Goal: Task Accomplishment & Management: Complete application form

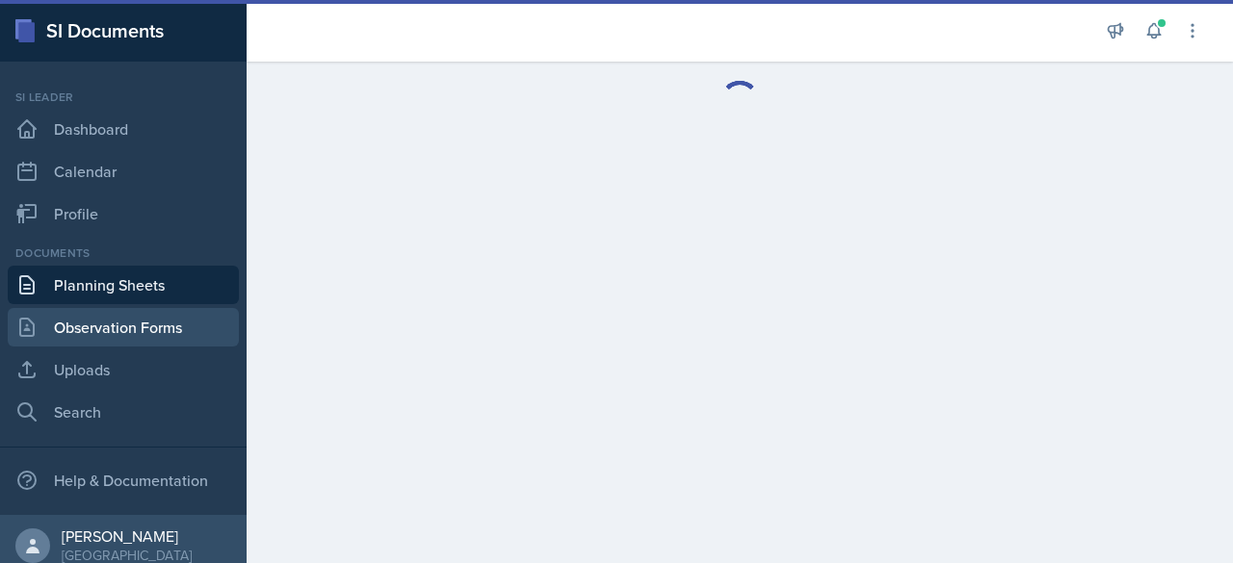
click at [170, 330] on link "Observation Forms" at bounding box center [123, 327] width 231 height 39
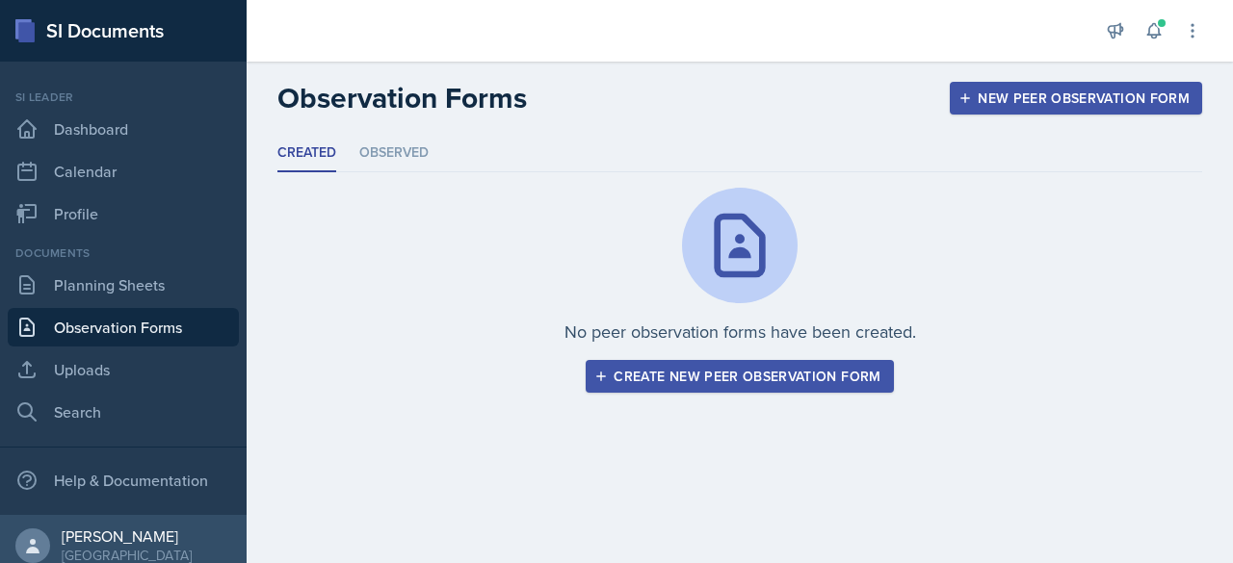
click at [705, 370] on div "Create new peer observation form" at bounding box center [739, 376] width 282 height 15
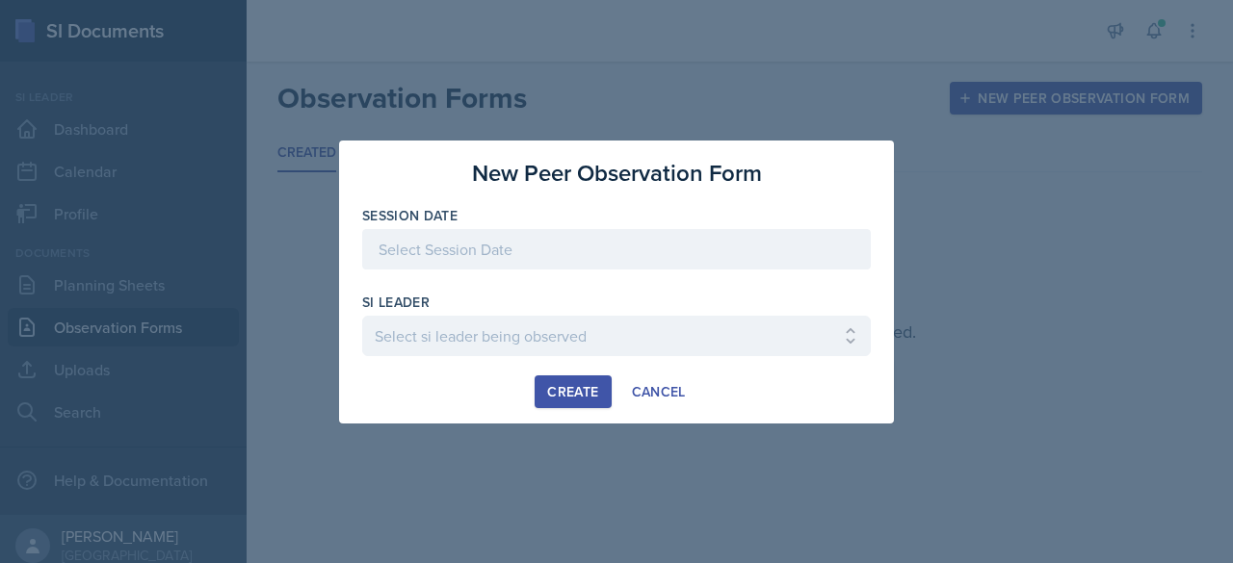
click at [555, 263] on div at bounding box center [616, 249] width 509 height 40
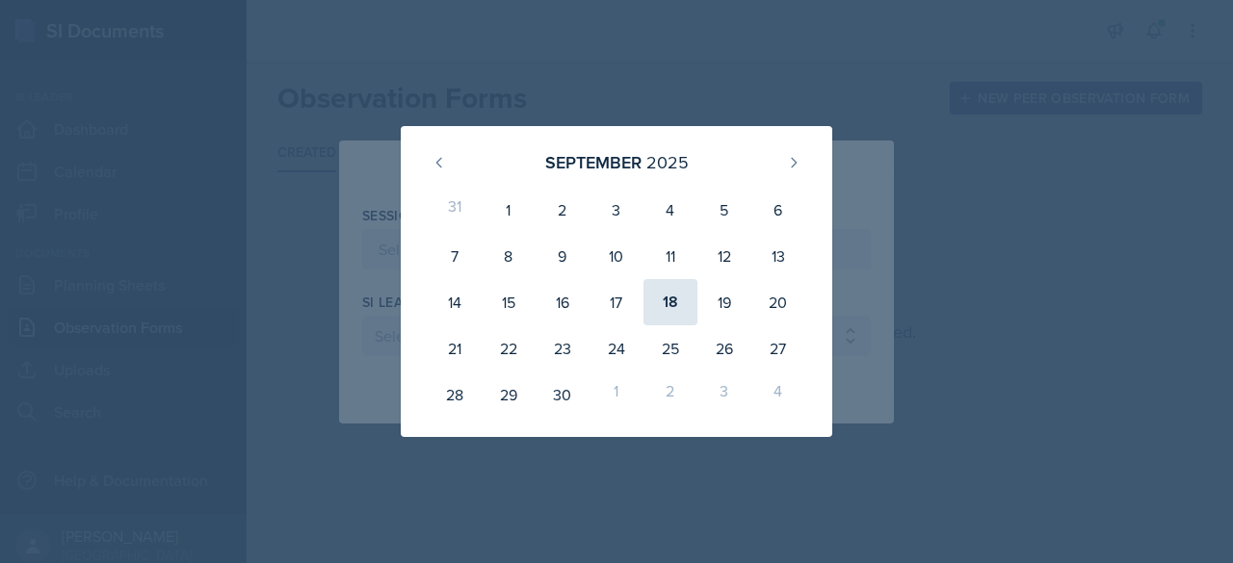
click at [666, 301] on div "18" at bounding box center [670, 302] width 54 height 46
type input "[DATE]"
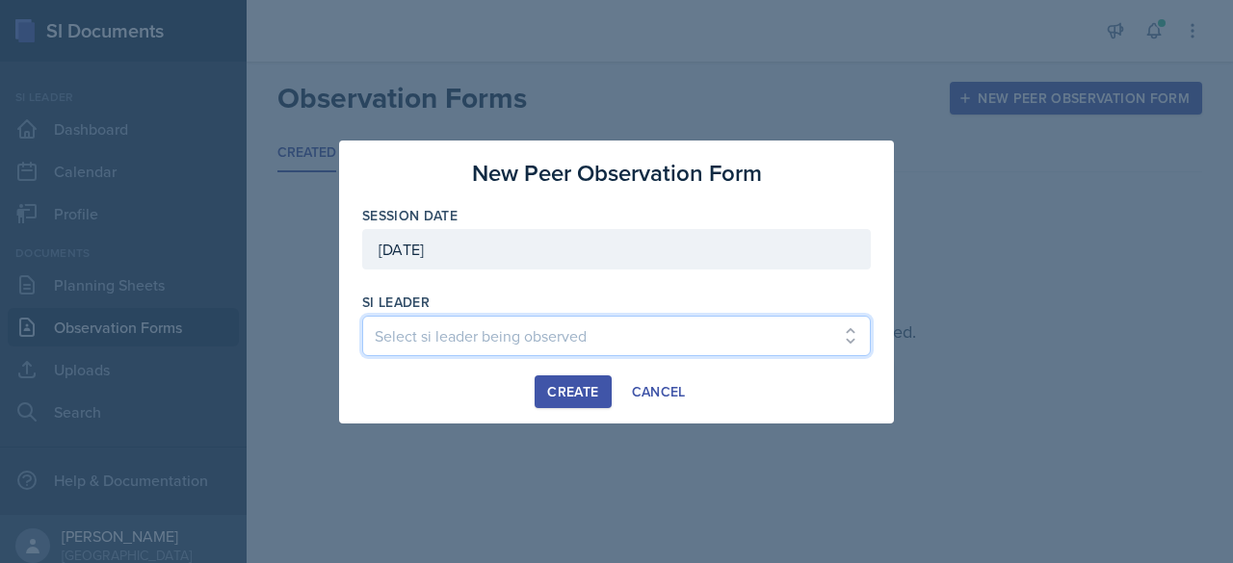
click at [574, 337] on select "Select si leader being observed [PERSON_NAME] / PSYC 2500 / The Phantoms of The…" at bounding box center [616, 336] width 509 height 40
click at [507, 329] on select "Select si leader being observed [PERSON_NAME] / PSYC 2500 / The Phantoms of The…" at bounding box center [616, 336] width 509 height 40
select select "4cffeda7-3d65-4594-9afe-dcef8c5783ba"
click at [362, 316] on select "Select si leader being observed [PERSON_NAME] / PSYC 2500 / The Phantoms of The…" at bounding box center [616, 336] width 509 height 40
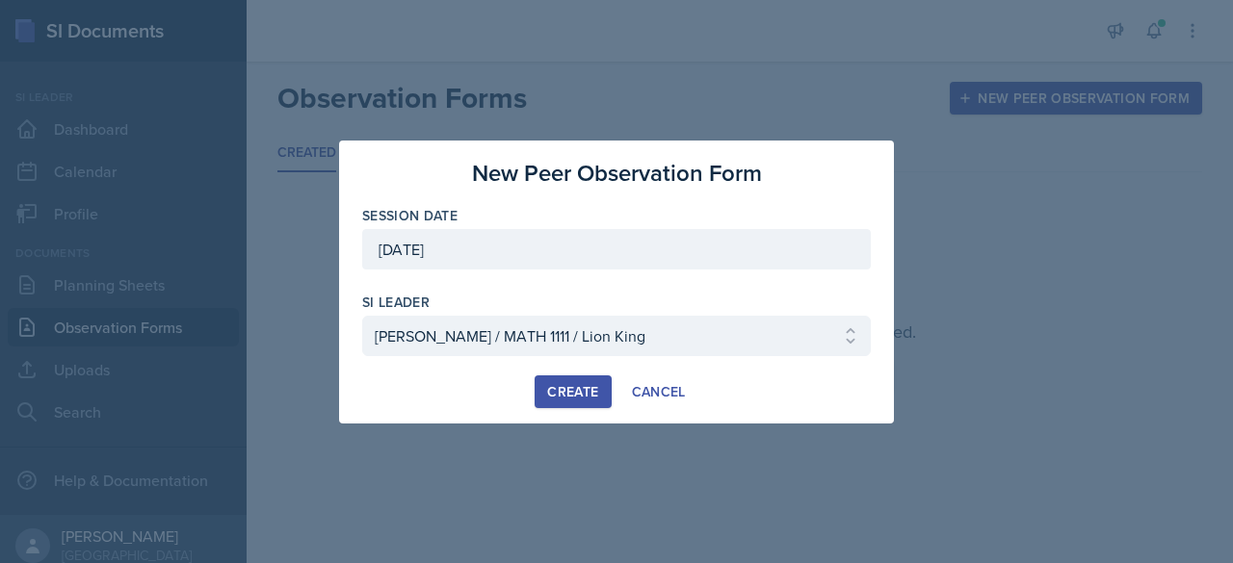
click at [587, 393] on div "Create" at bounding box center [572, 391] width 51 height 15
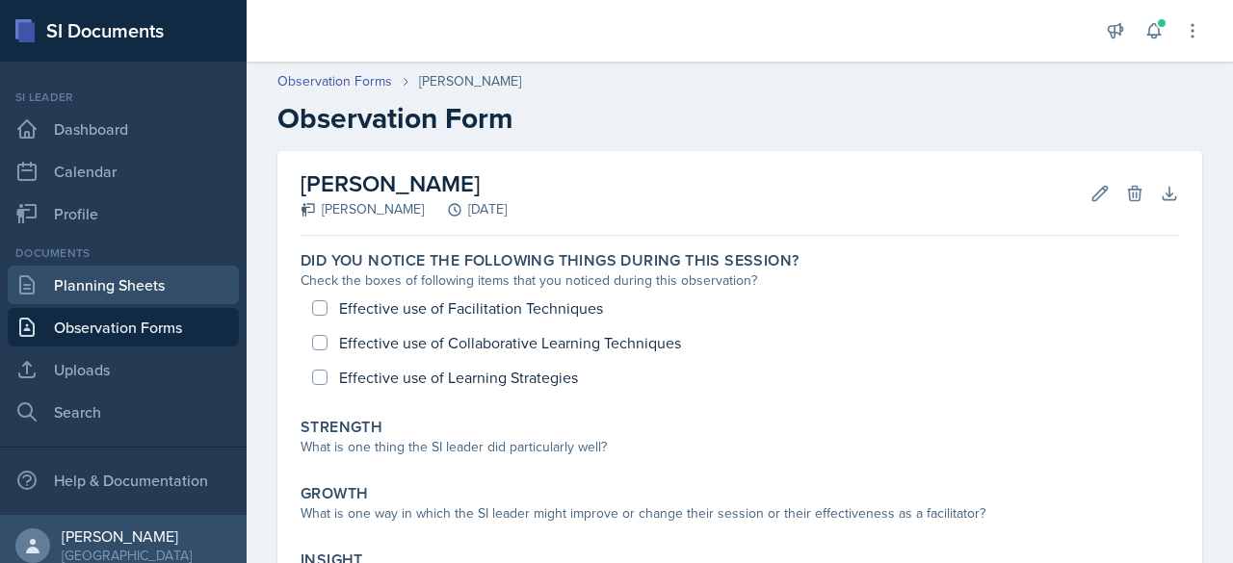
click at [111, 280] on link "Planning Sheets" at bounding box center [123, 285] width 231 height 39
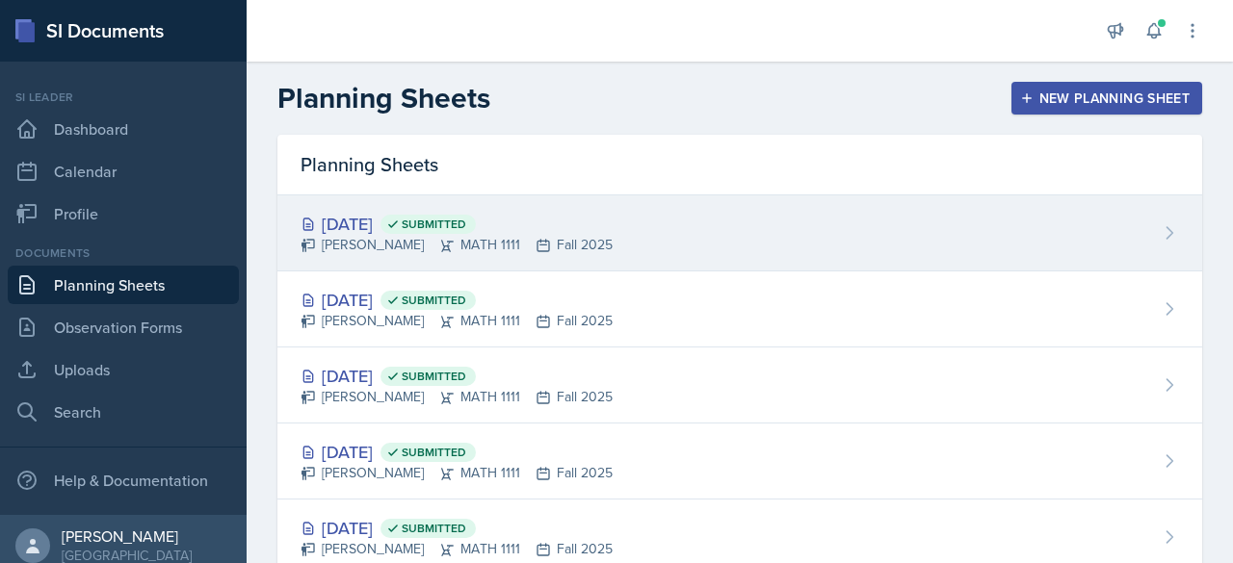
click at [466, 221] on span "Submitted" at bounding box center [434, 224] width 65 height 15
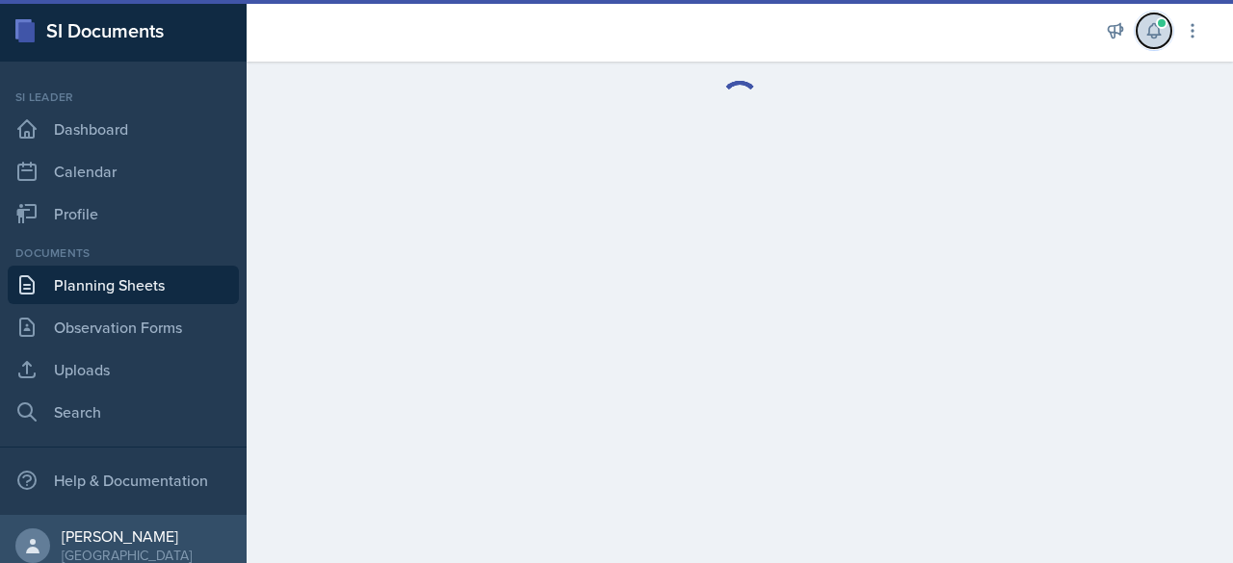
click at [1153, 28] on icon at bounding box center [1153, 30] width 19 height 19
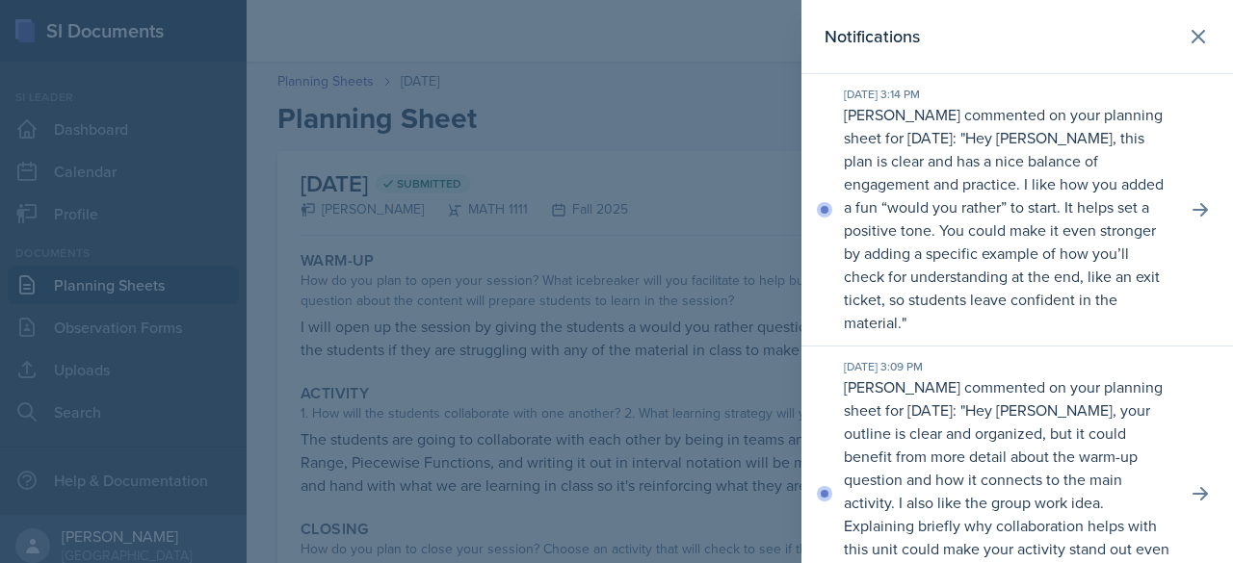
click at [726, 184] on div at bounding box center [616, 281] width 1233 height 563
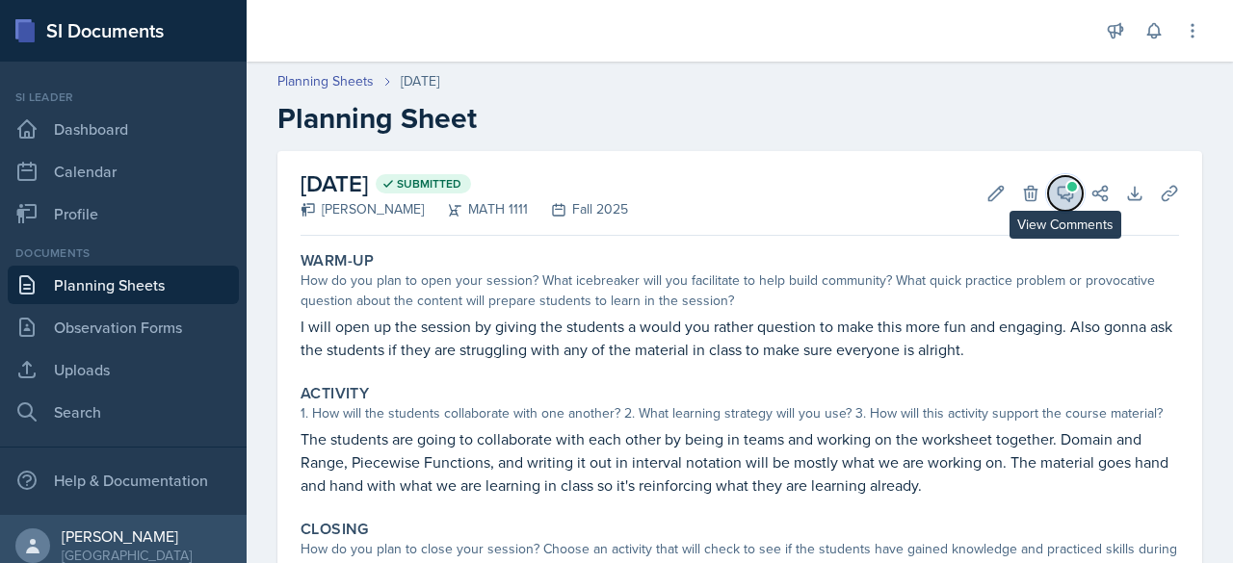
click at [1056, 192] on icon at bounding box center [1065, 193] width 19 height 19
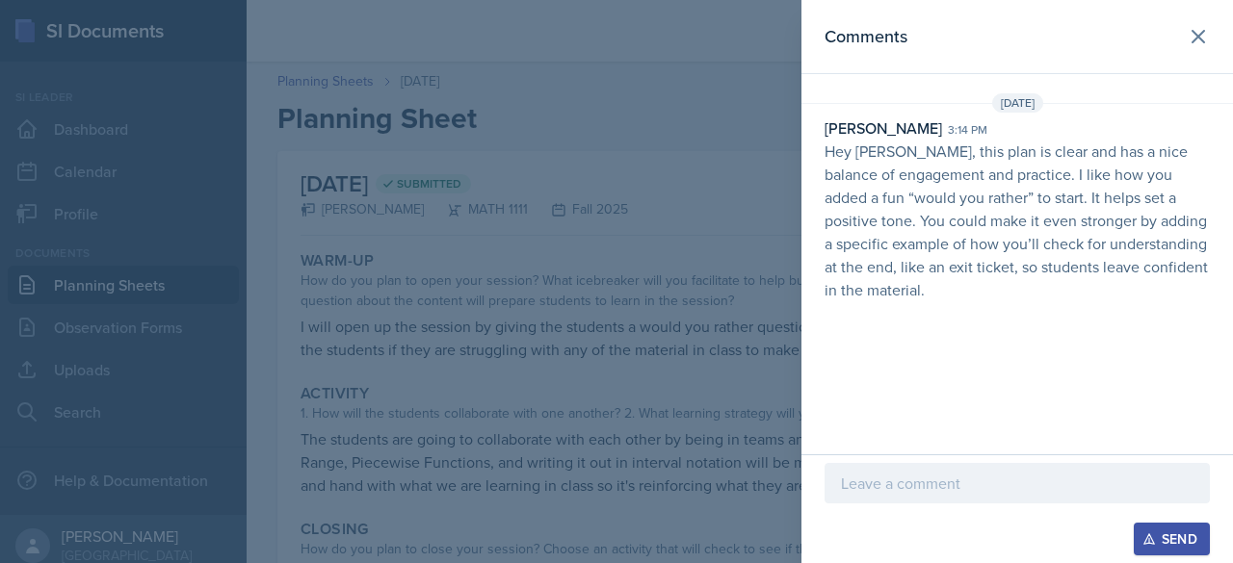
click at [717, 243] on div at bounding box center [616, 281] width 1233 height 563
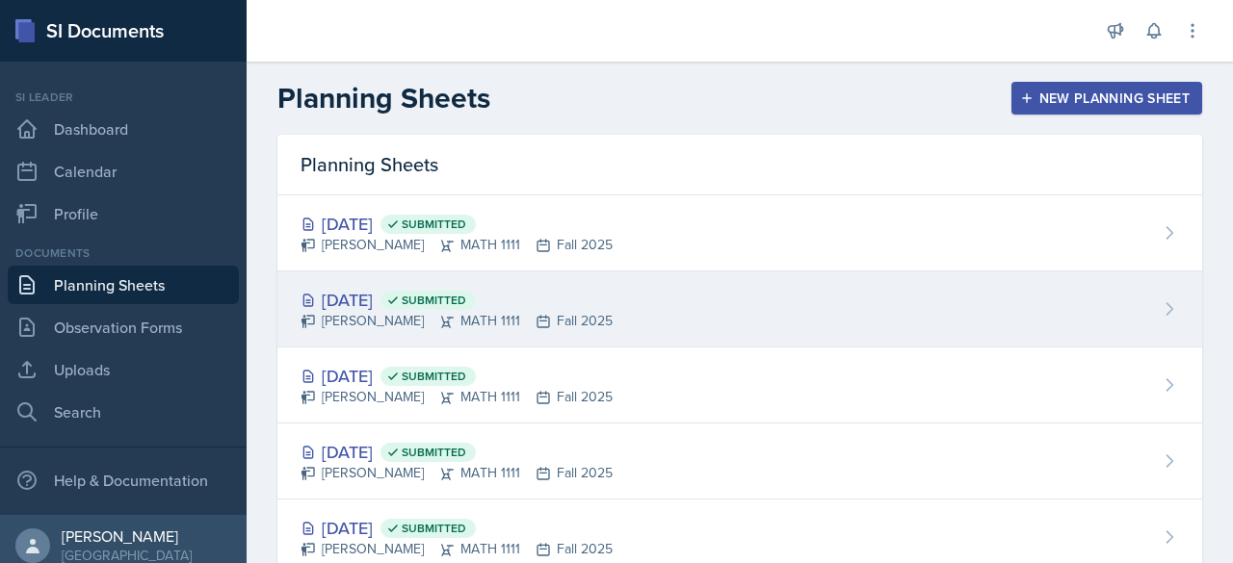
click at [618, 297] on div "[DATE] Submitted [PERSON_NAME] MATH 1111 Fall 2025" at bounding box center [739, 310] width 925 height 76
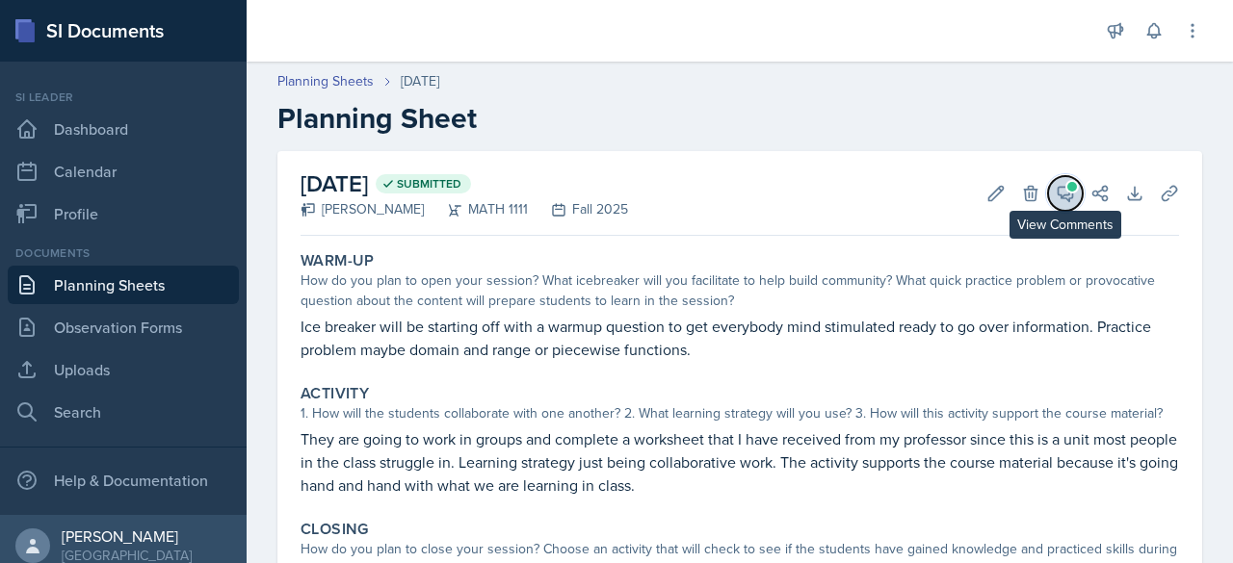
click at [1067, 188] on span at bounding box center [1072, 187] width 10 height 10
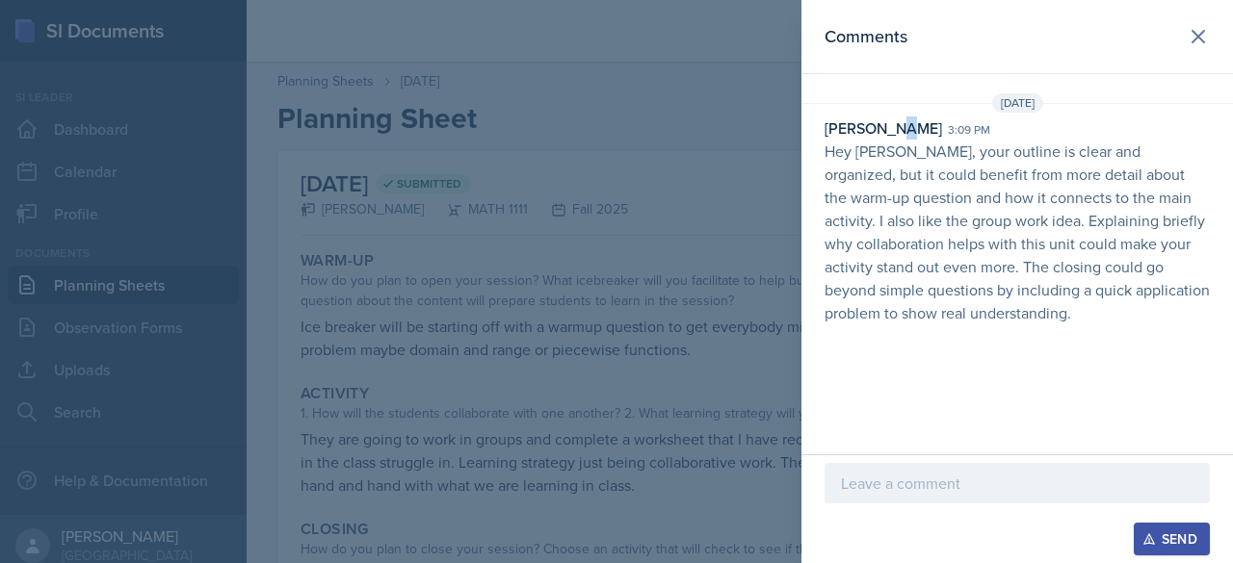
click at [900, 128] on div "[PERSON_NAME]" at bounding box center [882, 128] width 117 height 23
click at [776, 145] on div at bounding box center [616, 281] width 1233 height 563
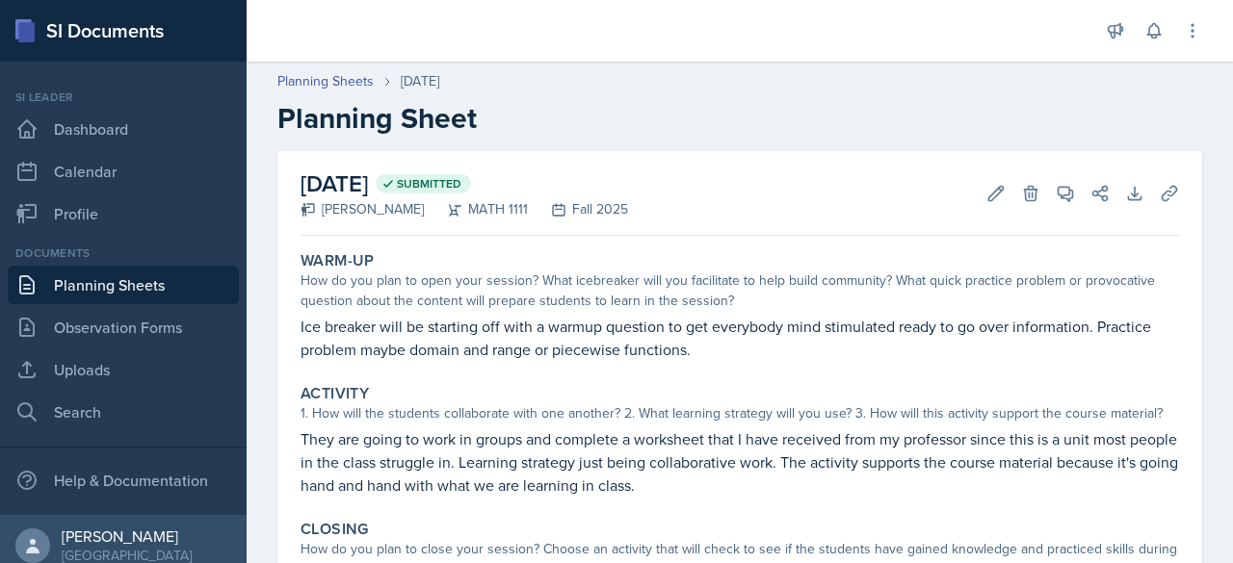
click at [796, 150] on header "Planning Sheets [DATE] Planning Sheet" at bounding box center [740, 103] width 986 height 103
click at [106, 333] on link "Observation Forms" at bounding box center [123, 327] width 231 height 39
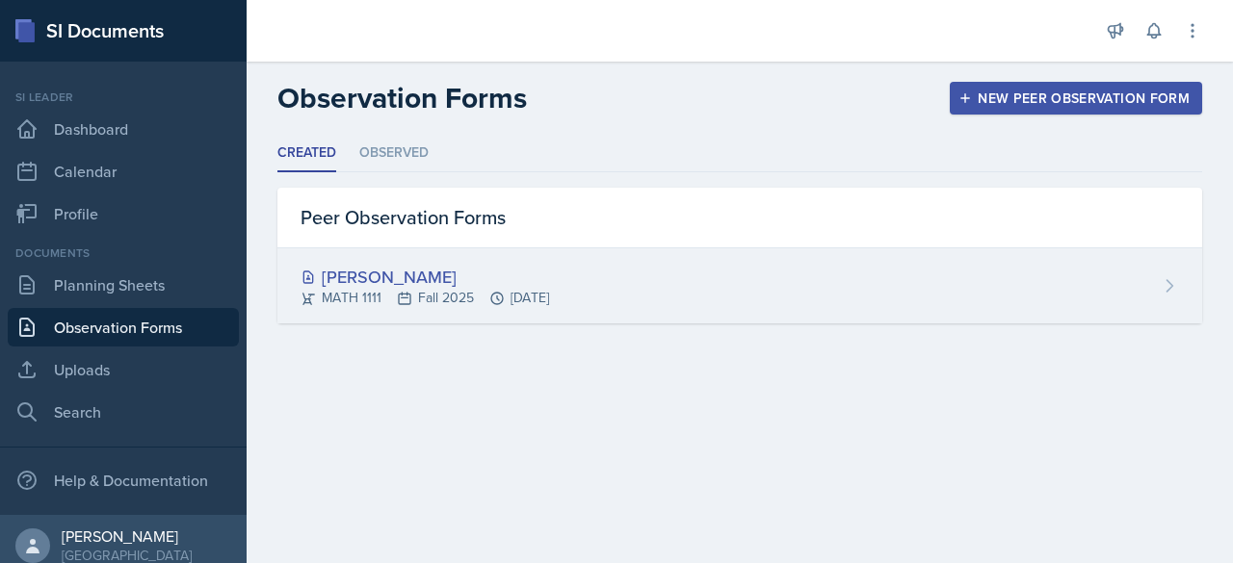
click at [405, 274] on div "[PERSON_NAME]" at bounding box center [424, 277] width 248 height 26
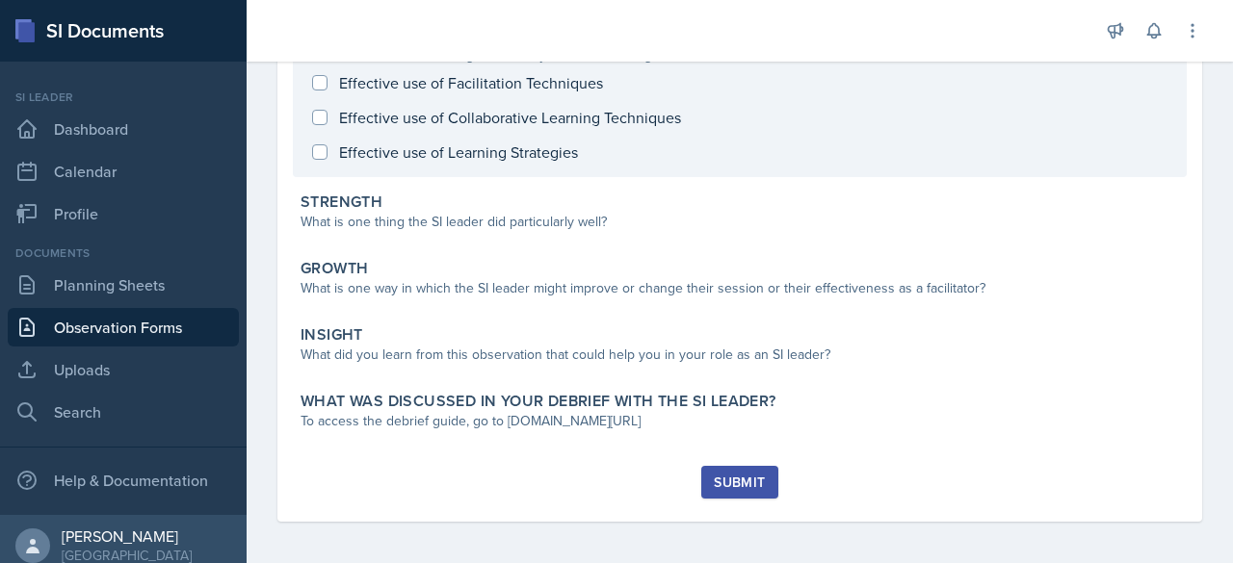
scroll to position [229, 0]
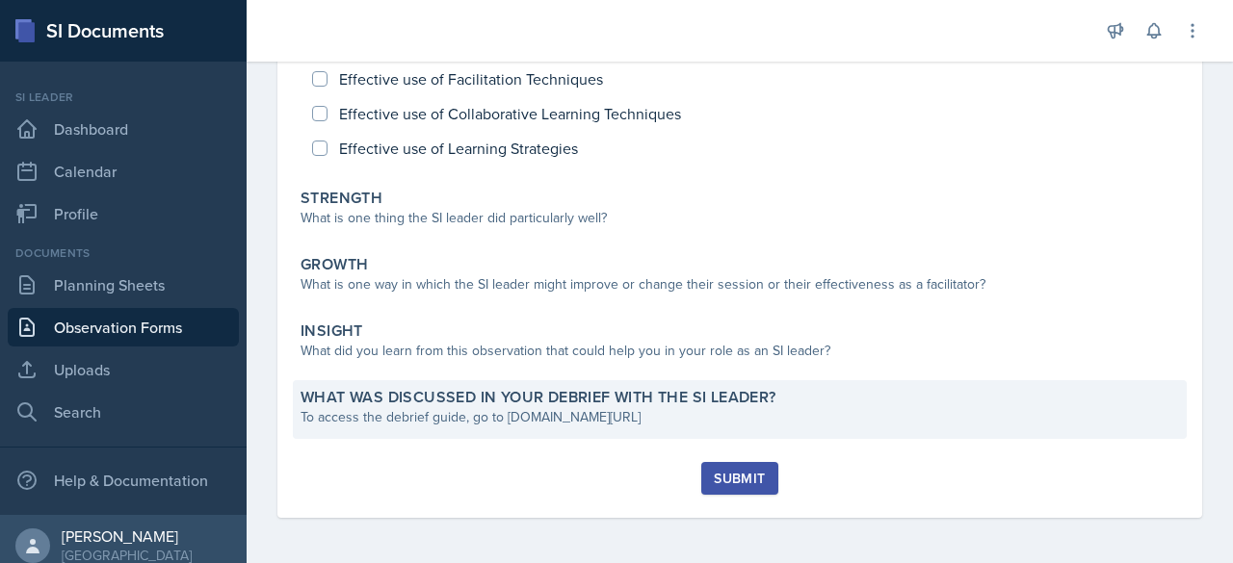
click at [431, 399] on label "What was discussed in your debrief with the SI Leader?" at bounding box center [538, 397] width 476 height 19
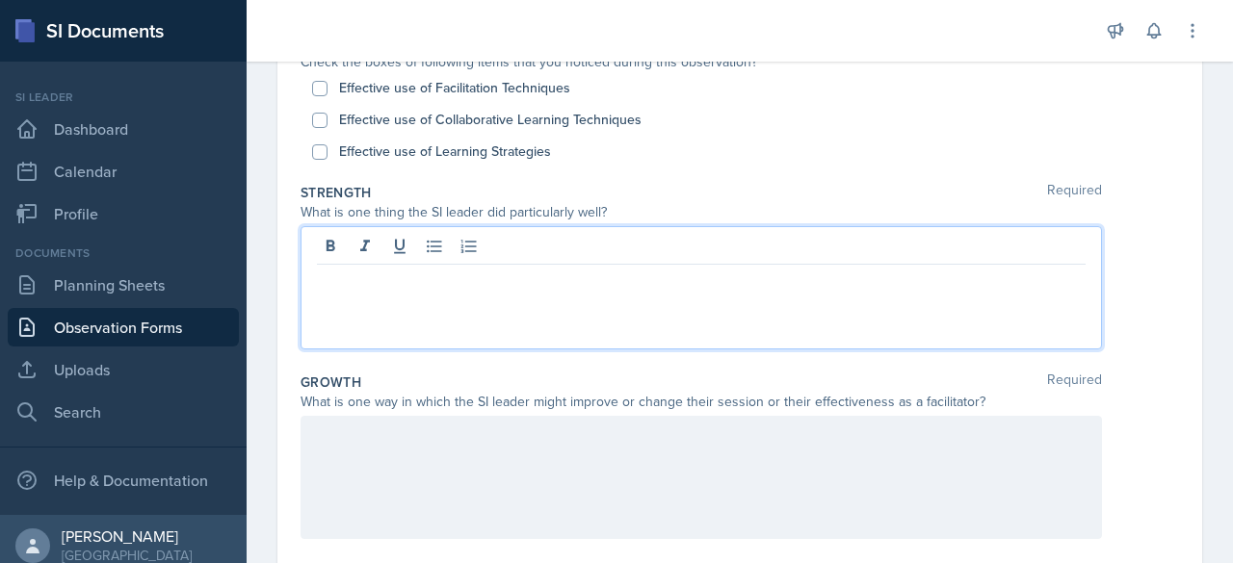
click at [480, 253] on div at bounding box center [700, 287] width 801 height 123
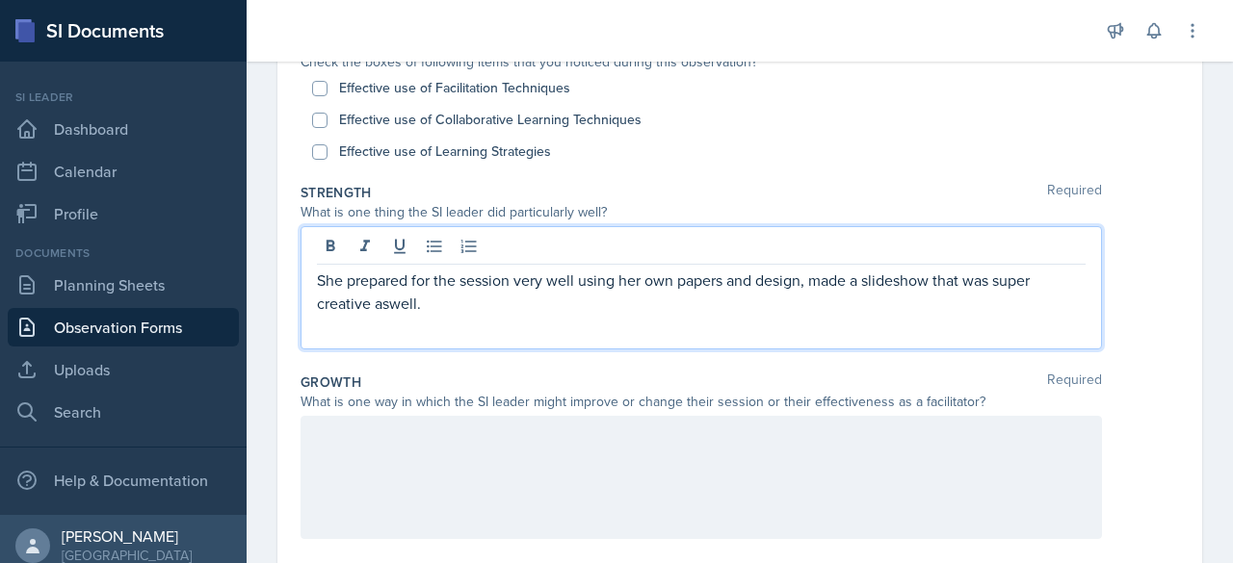
click at [389, 303] on p "She prepared for the session very well using her own papers and design, made a …" at bounding box center [701, 292] width 769 height 46
click at [413, 437] on div at bounding box center [700, 477] width 801 height 123
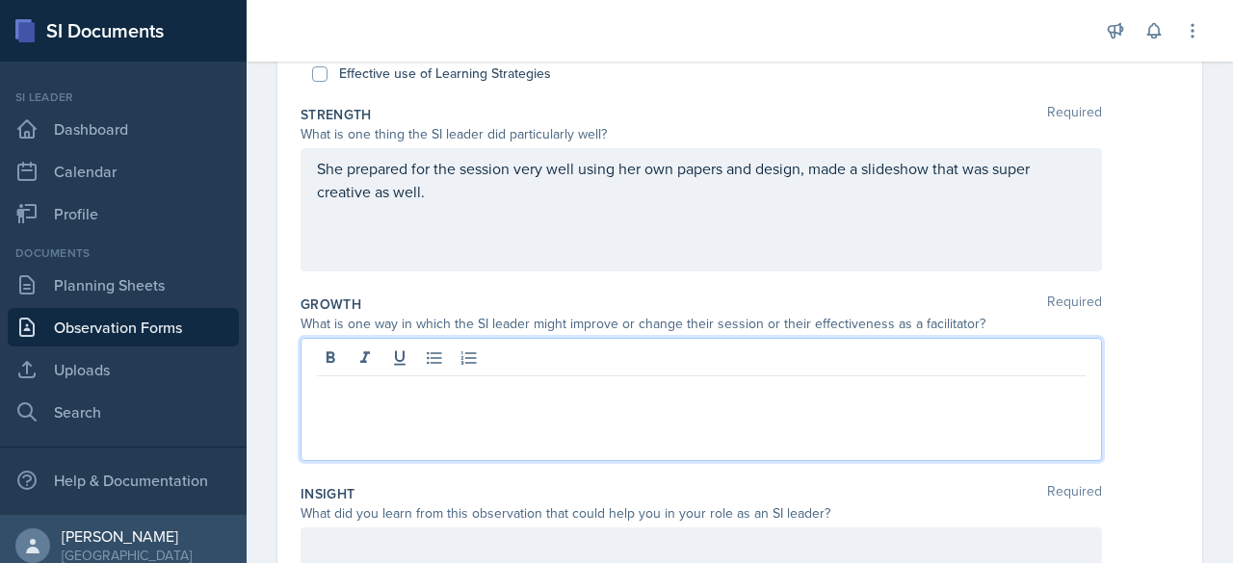
scroll to position [318, 0]
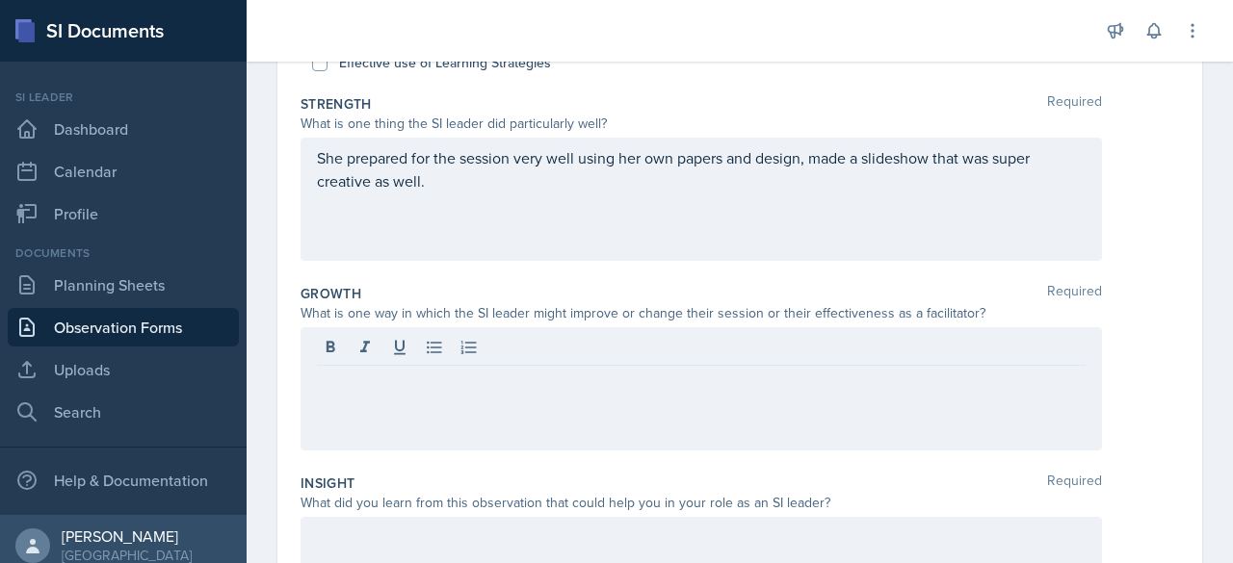
click at [848, 508] on div "What did you learn from this observation that could help you in your role as an…" at bounding box center [700, 503] width 801 height 20
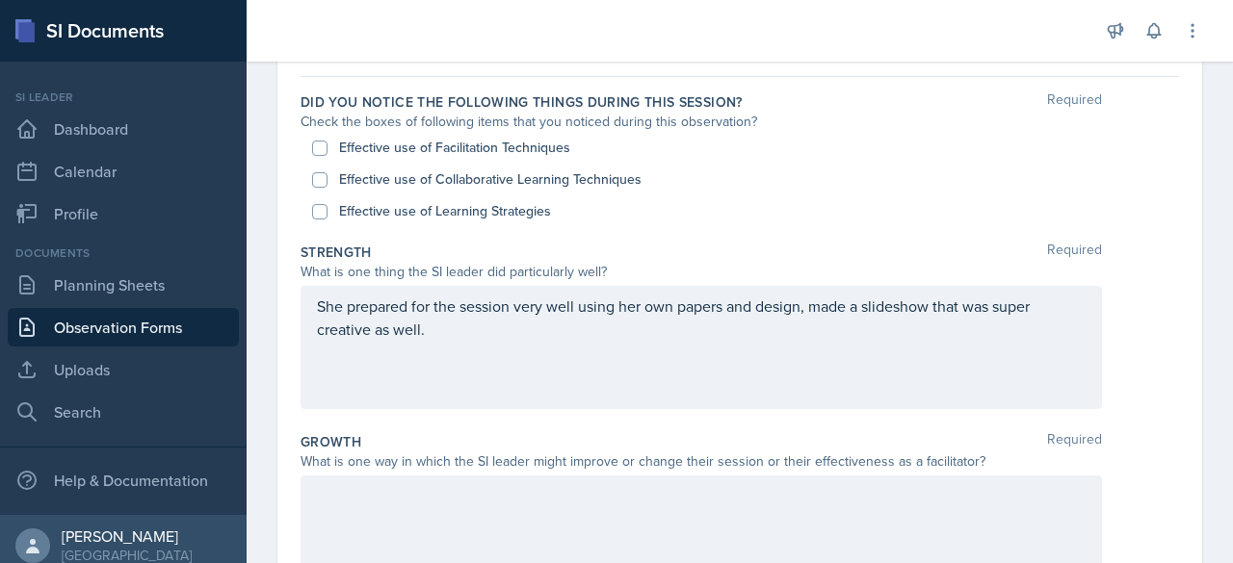
scroll to position [165, 0]
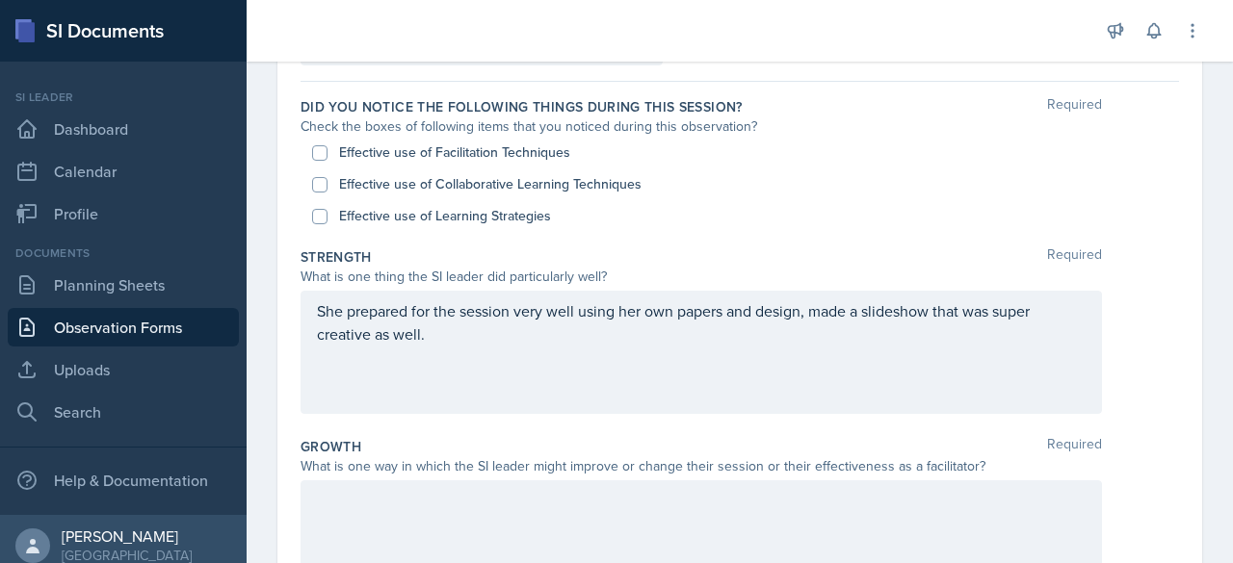
click at [448, 153] on label "Effective use of Facilitation Techniques" at bounding box center [454, 153] width 231 height 20
click at [327, 153] on input "Effective use of Facilitation Techniques" at bounding box center [319, 152] width 15 height 15
checkbox input "true"
click at [454, 206] on label "Effective use of Learning Strategies" at bounding box center [445, 216] width 212 height 20
click at [327, 209] on input "Effective use of Learning Strategies" at bounding box center [319, 216] width 15 height 15
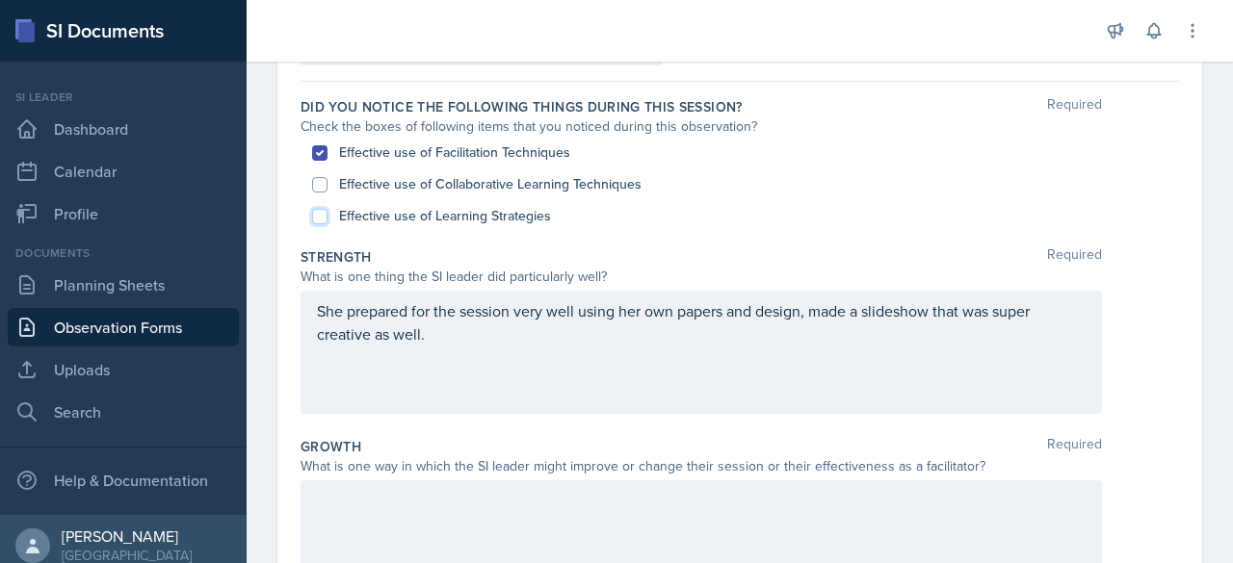
checkbox input "true"
click at [465, 174] on label "Effective use of Collaborative Learning Techniques" at bounding box center [490, 184] width 302 height 20
click at [327, 177] on input "Effective use of Collaborative Learning Techniques" at bounding box center [319, 184] width 15 height 15
checkbox input "true"
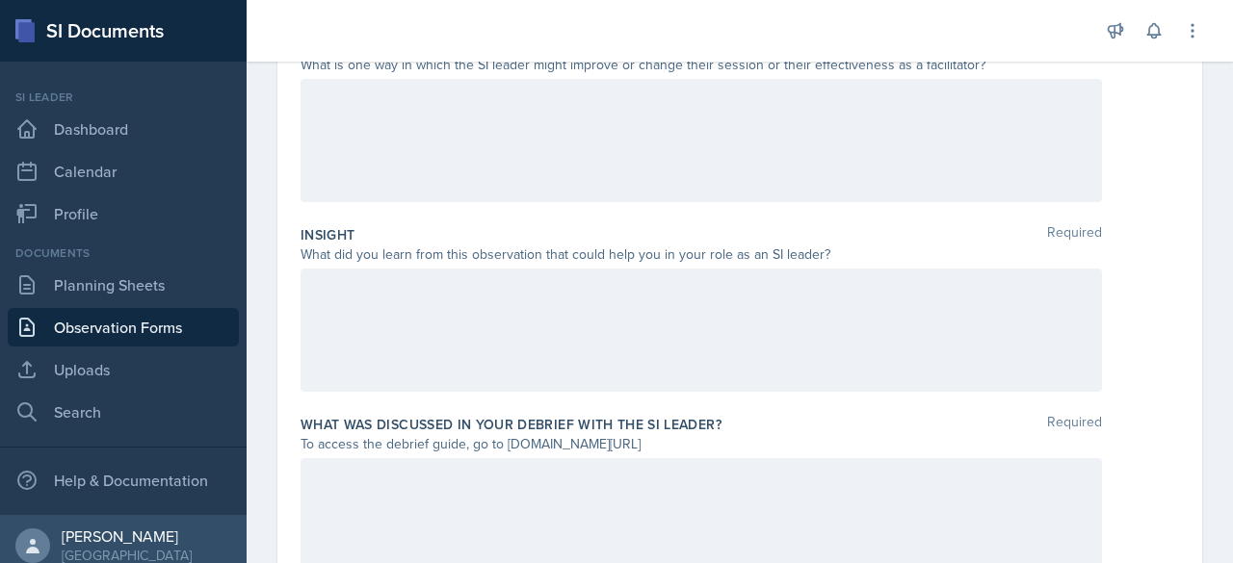
scroll to position [661, 0]
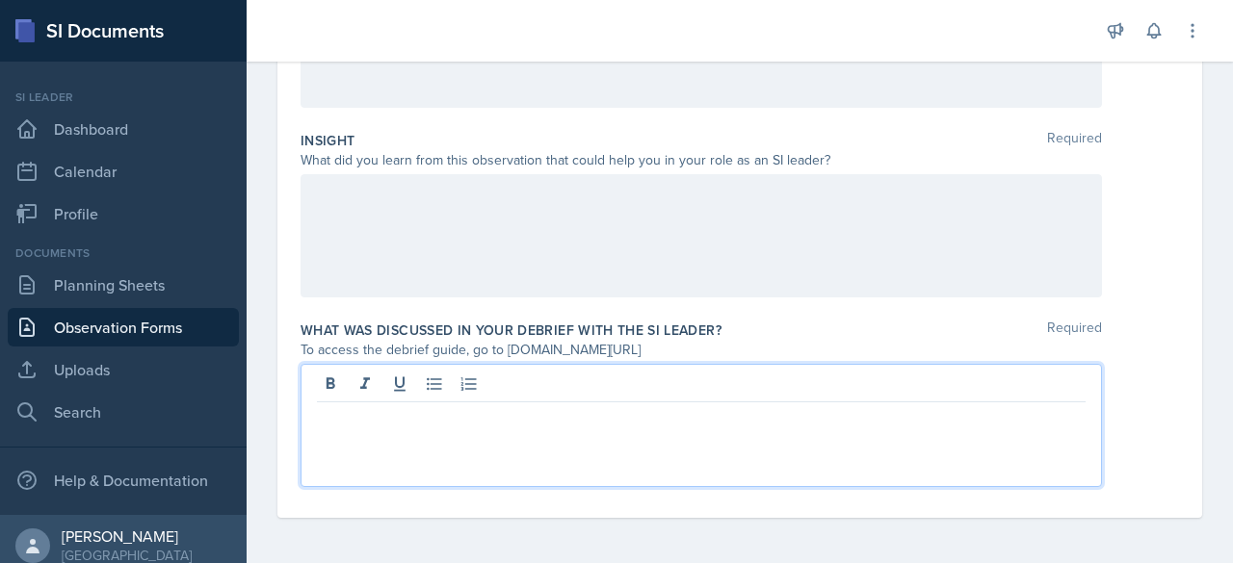
click at [412, 388] on div at bounding box center [700, 425] width 801 height 123
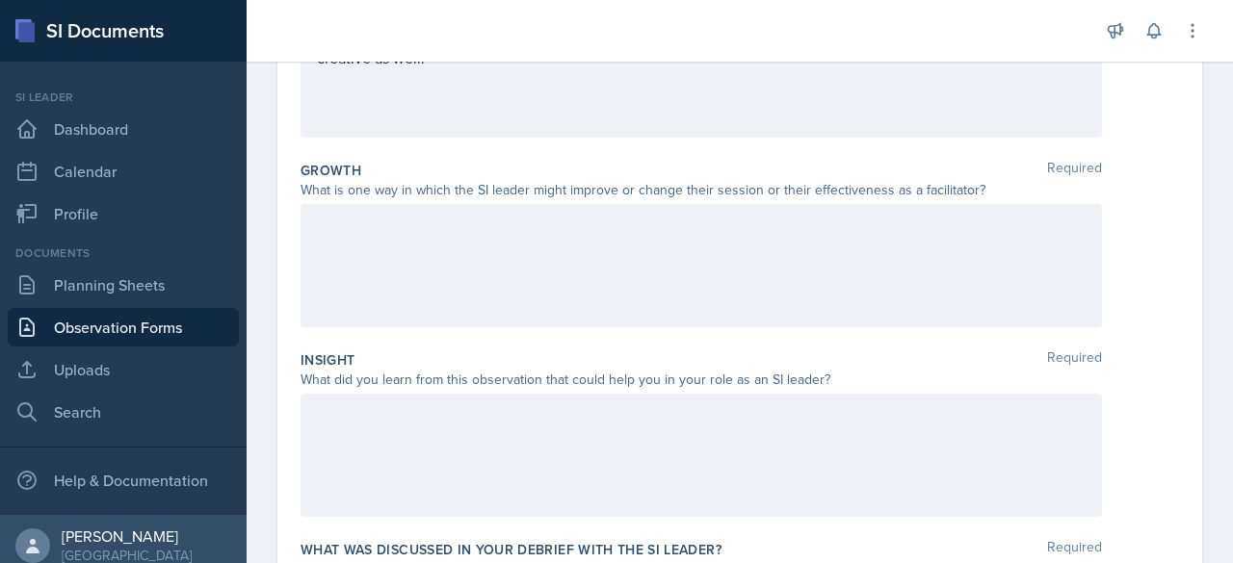
scroll to position [474, 0]
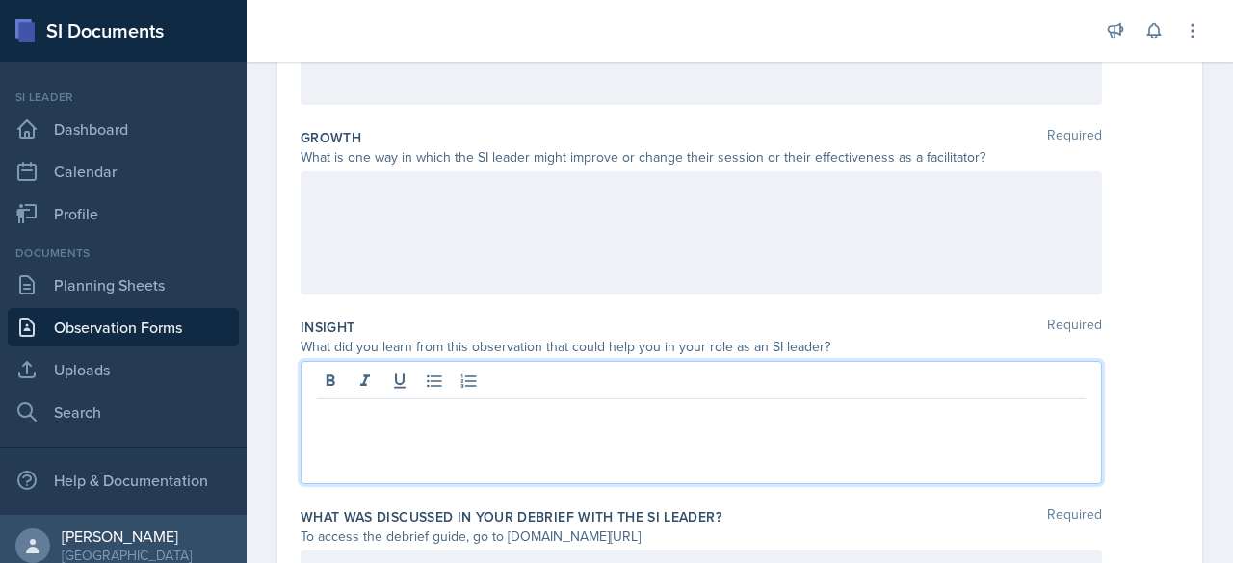
click at [439, 410] on p at bounding box center [701, 415] width 769 height 23
